Goal: Check status: Check status

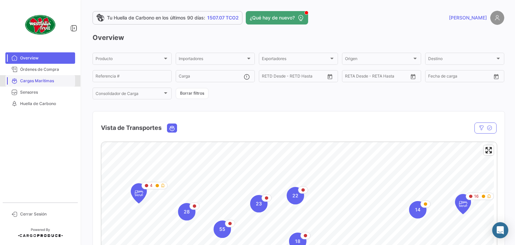
click at [43, 81] on span "Cargas Marítimas" at bounding box center [46, 81] width 52 height 6
click at [22, 97] on link "Sensores" at bounding box center [40, 92] width 70 height 11
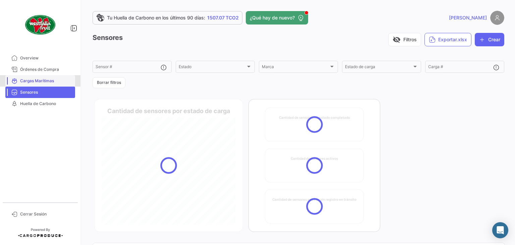
click at [22, 76] on link "Cargas Marítimas" at bounding box center [40, 80] width 70 height 11
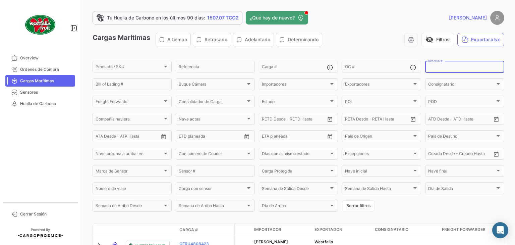
click at [439, 66] on input "Reserva #" at bounding box center [464, 67] width 73 height 5
paste input "90100965"
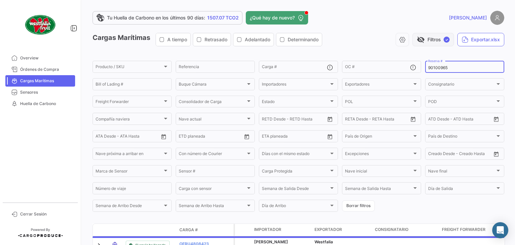
type input "90100965"
click at [432, 44] on button "visibility_off Filtros ✓" at bounding box center [434, 39] width 42 height 13
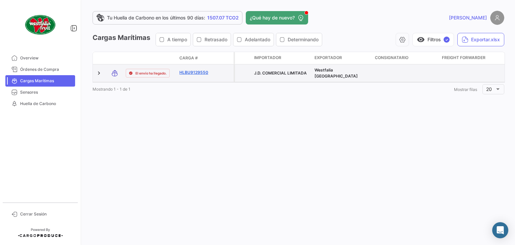
click at [204, 71] on link "HLBU9129550" at bounding box center [196, 72] width 35 height 6
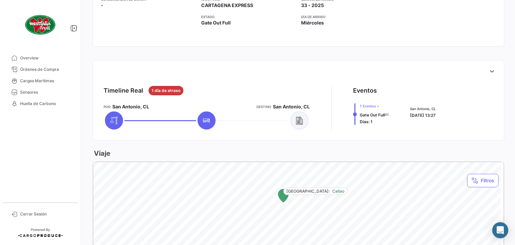
scroll to position [187, 0]
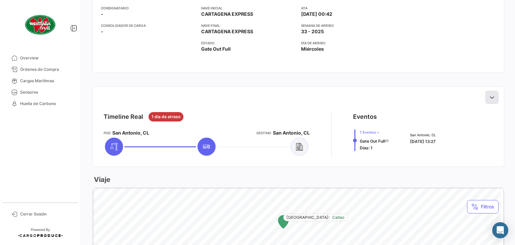
click at [489, 97] on icon at bounding box center [492, 97] width 7 height 7
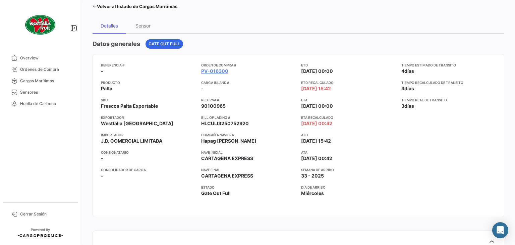
scroll to position [40, 0]
